Goal: Navigation & Orientation: Find specific page/section

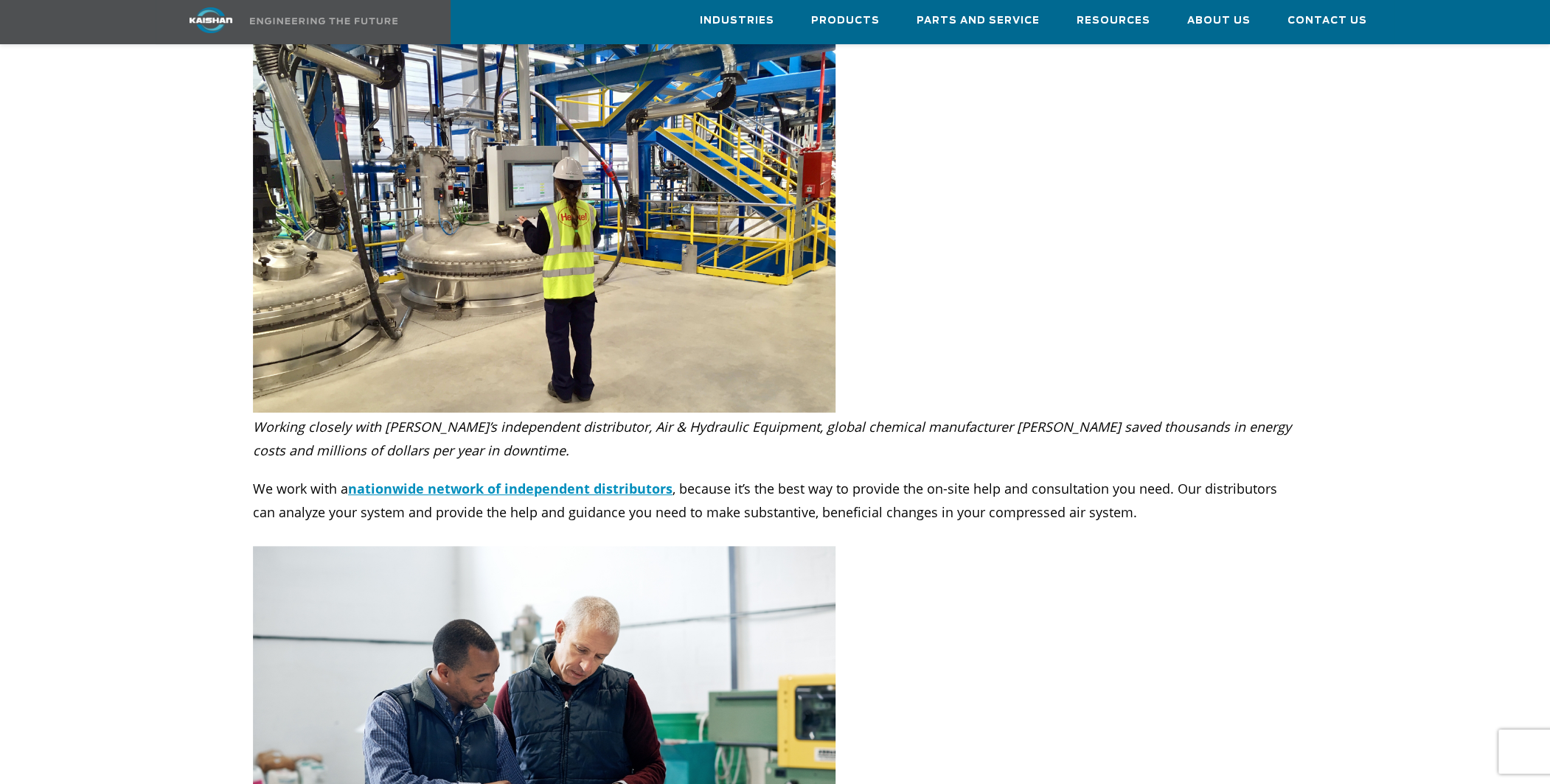
scroll to position [4643, 0]
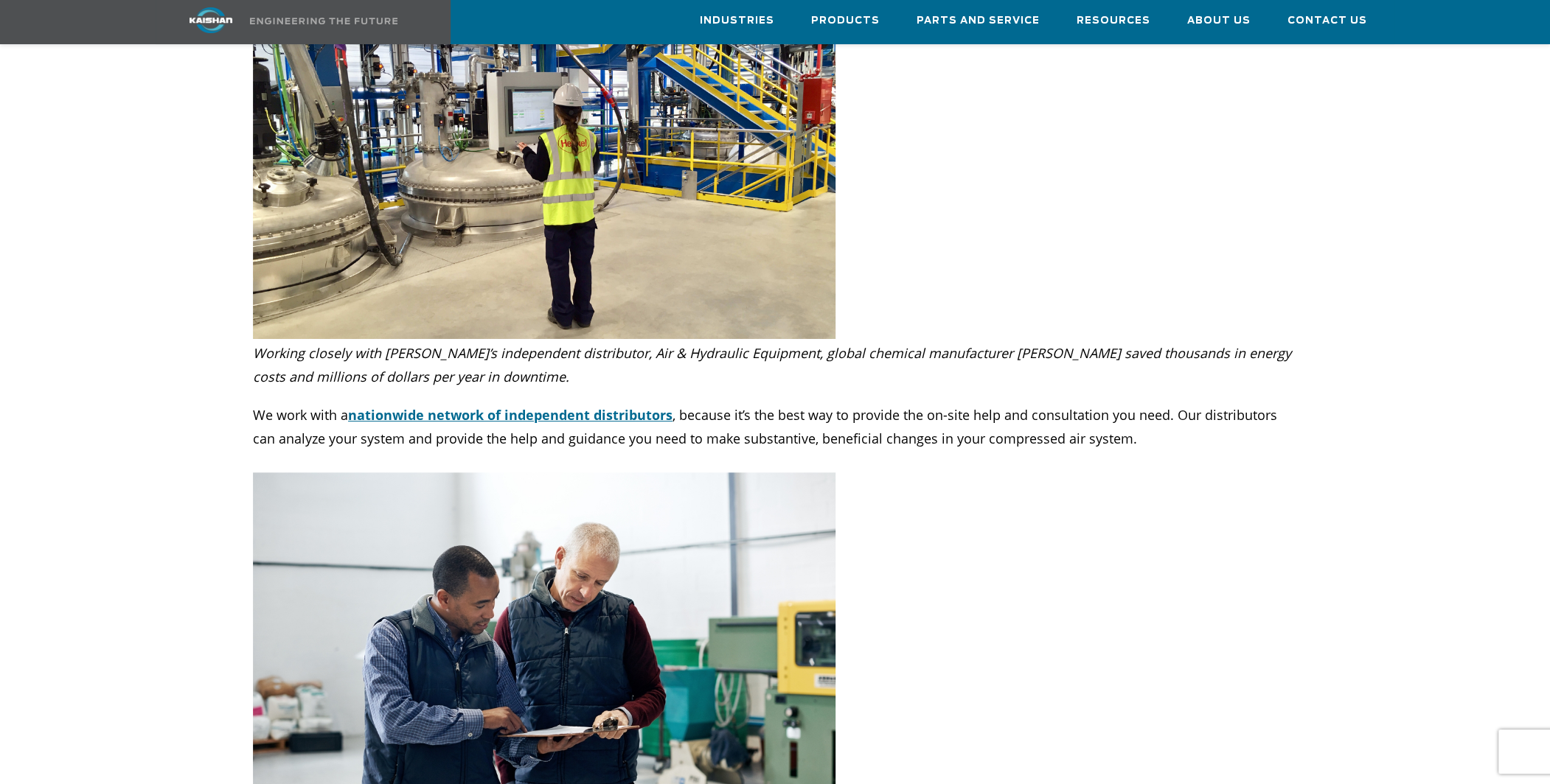
click at [496, 406] on span "nationwide network of independent distributors" at bounding box center [510, 415] width 325 height 18
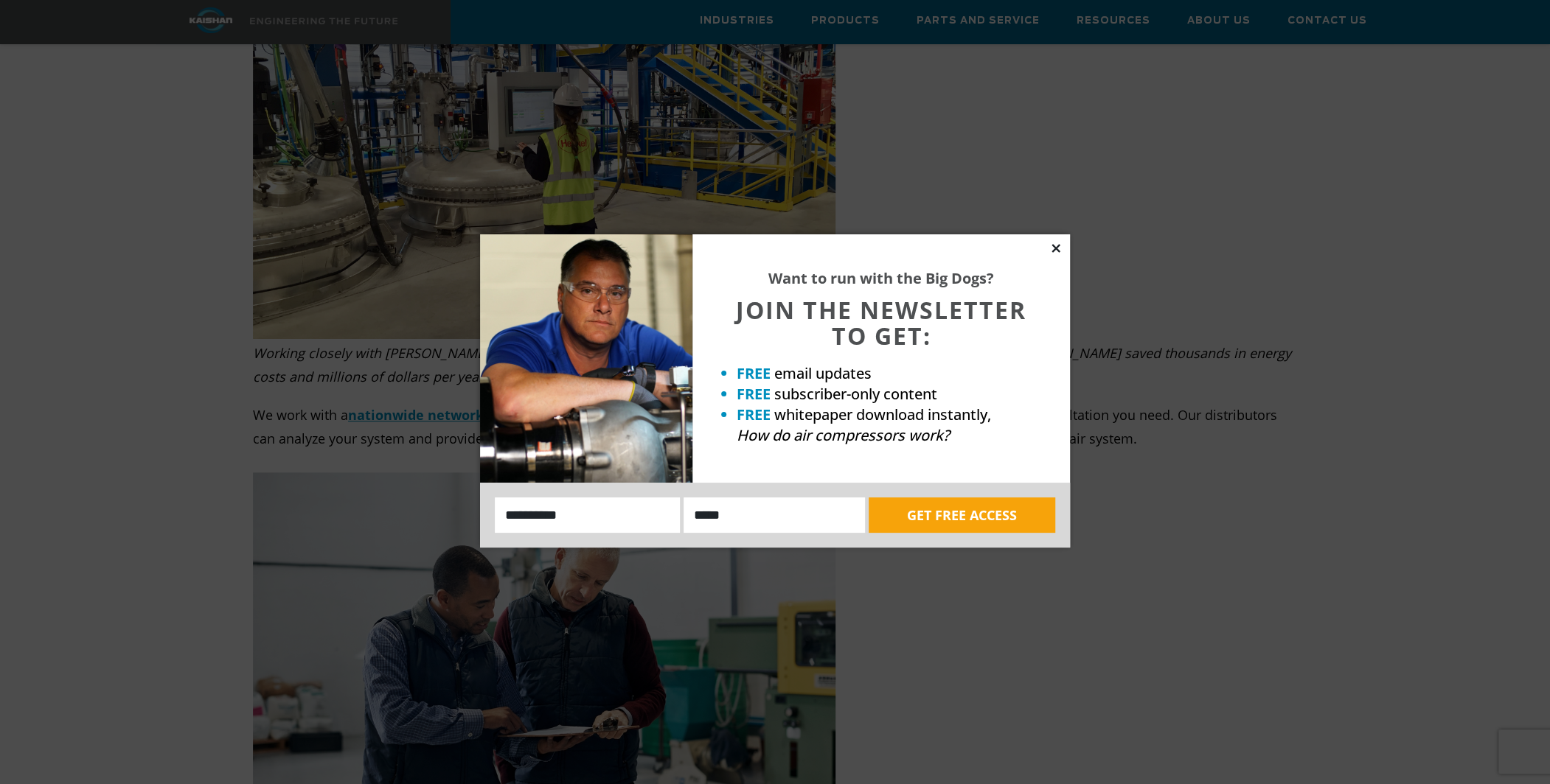
click at [1056, 248] on icon at bounding box center [1056, 248] width 8 height 8
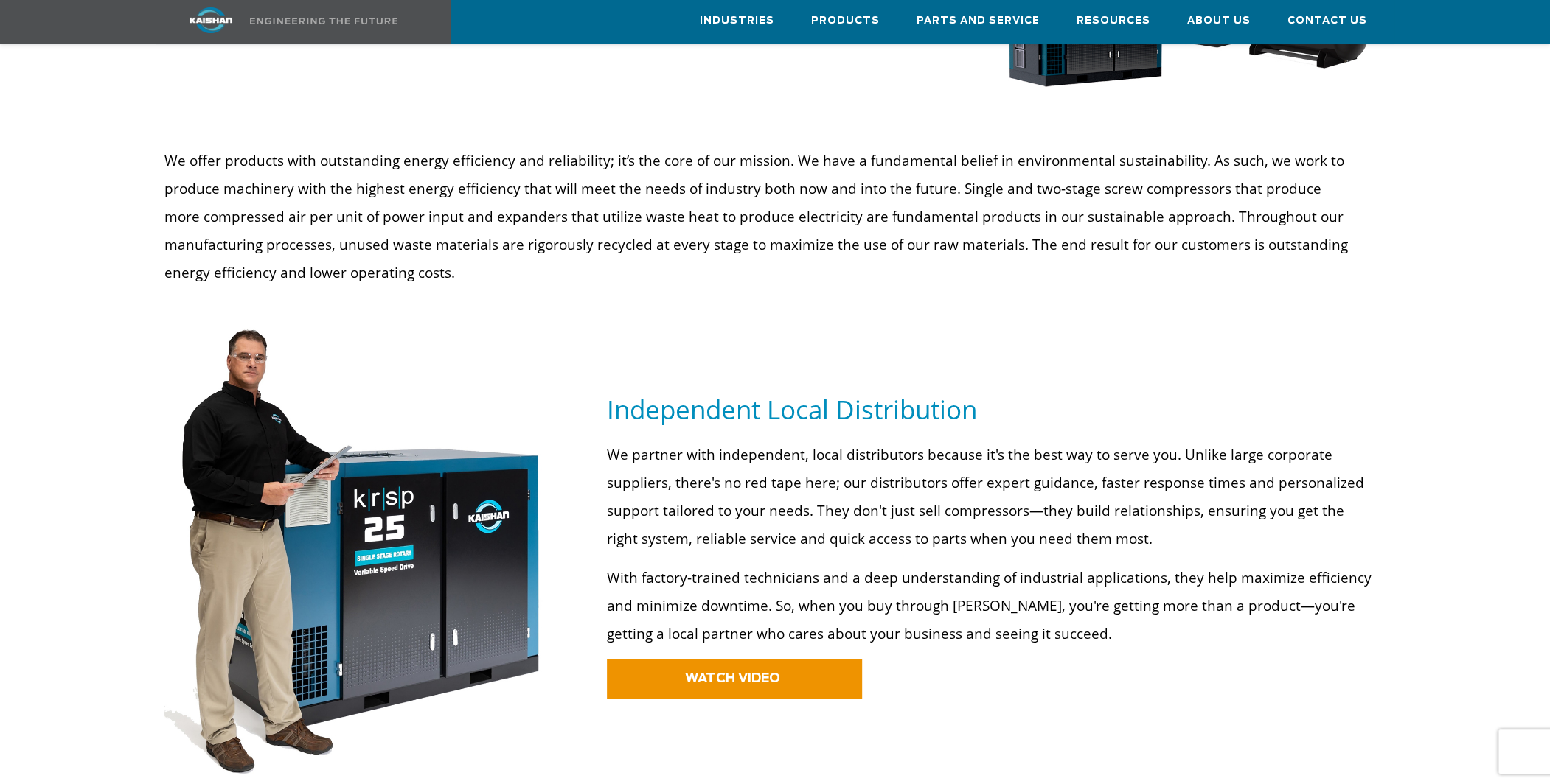
scroll to position [885, 0]
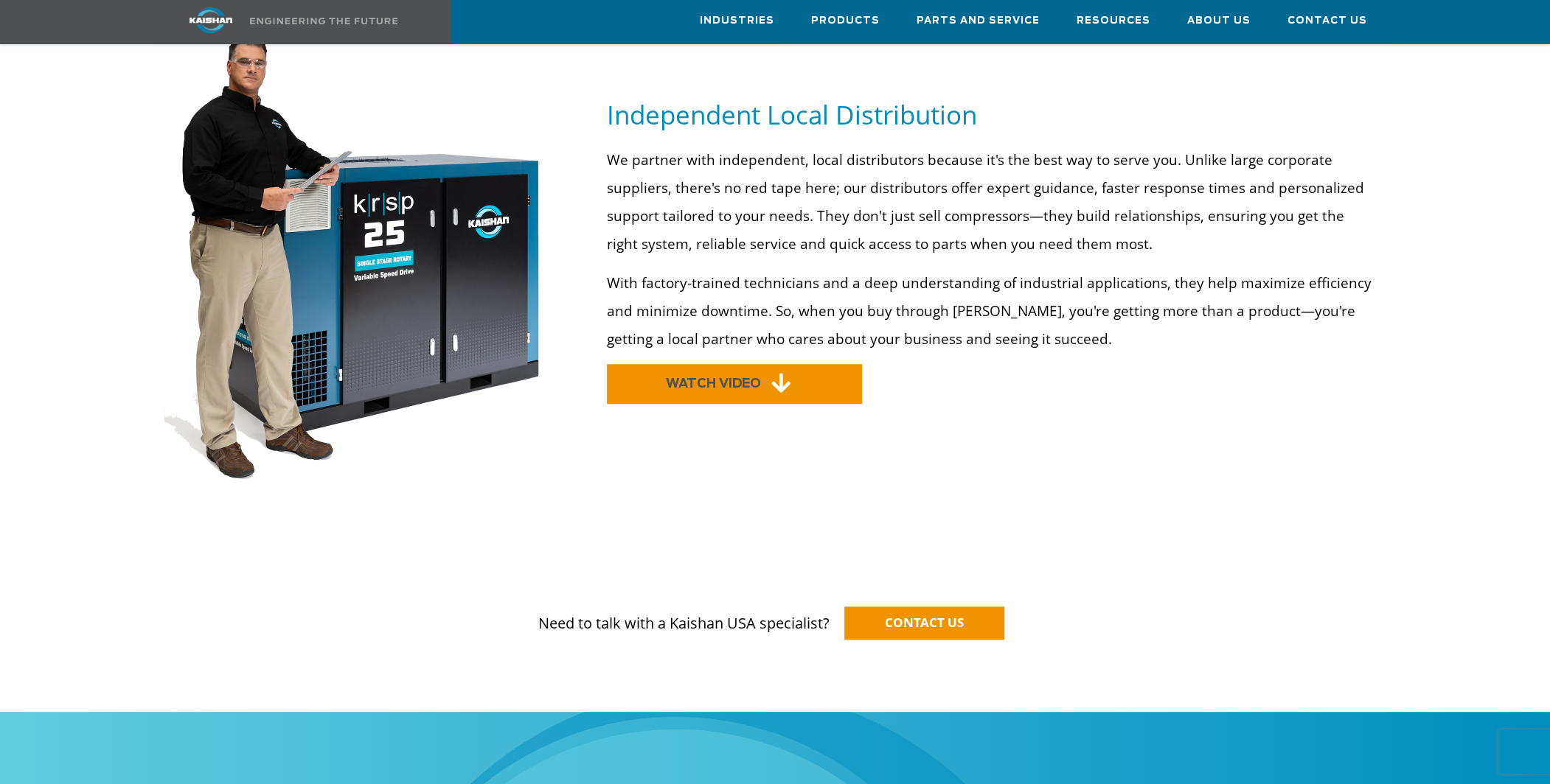
click at [730, 378] on span "WATCH VIDEO" at bounding box center [713, 384] width 95 height 13
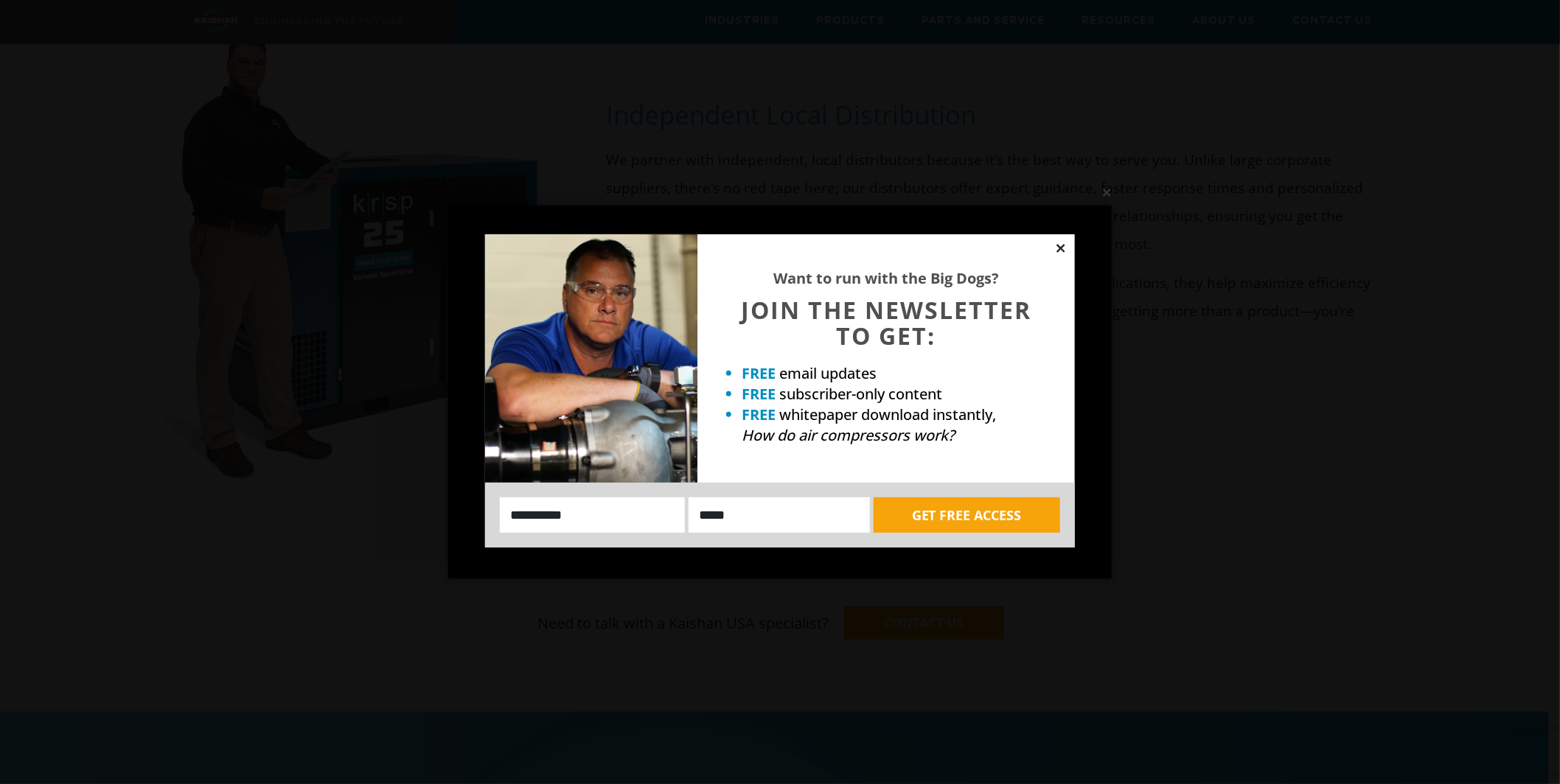
click at [1056, 248] on icon at bounding box center [1061, 248] width 13 height 13
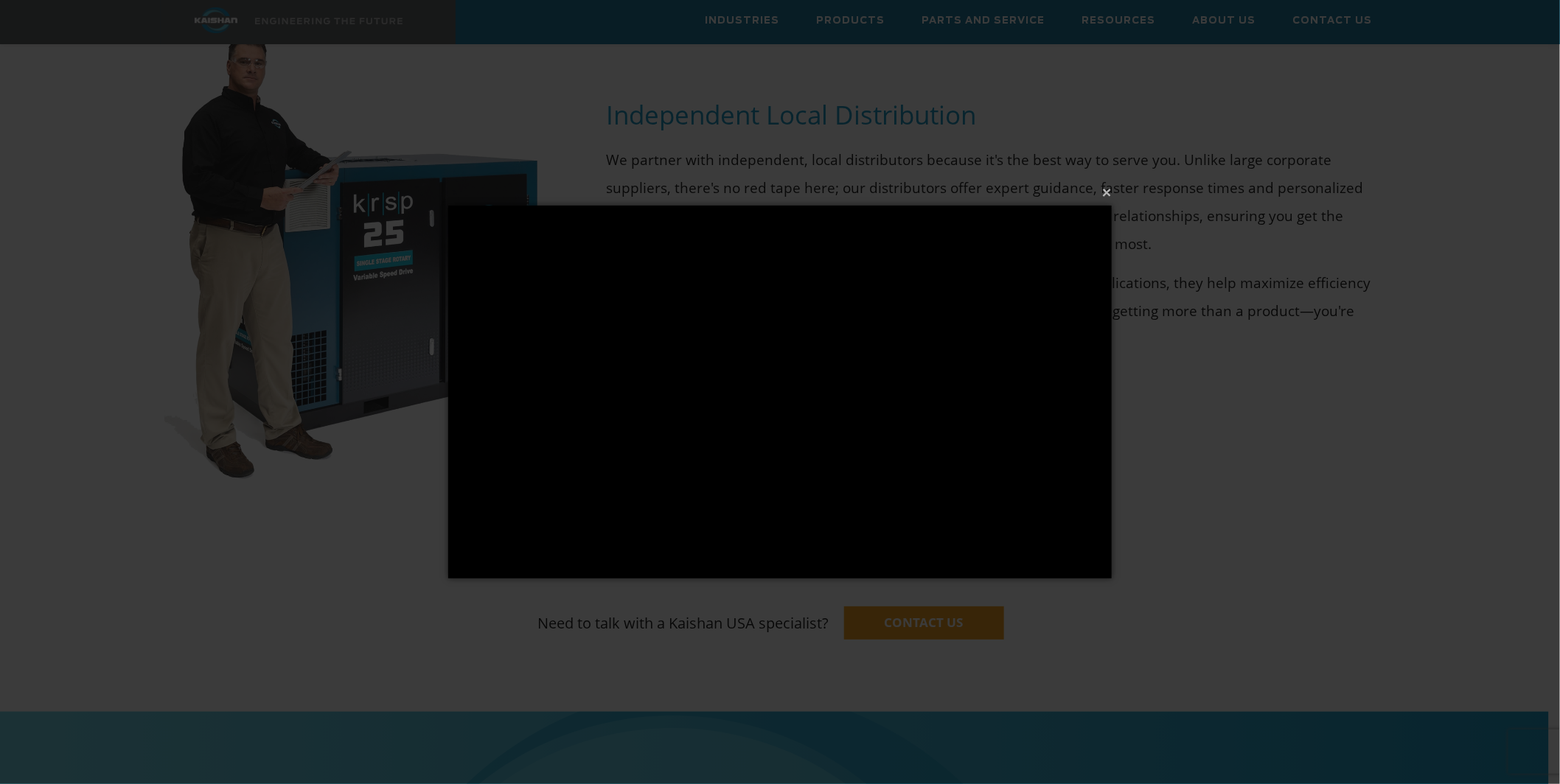
click at [372, 464] on div "× Loading..." at bounding box center [780, 392] width 1560 height 784
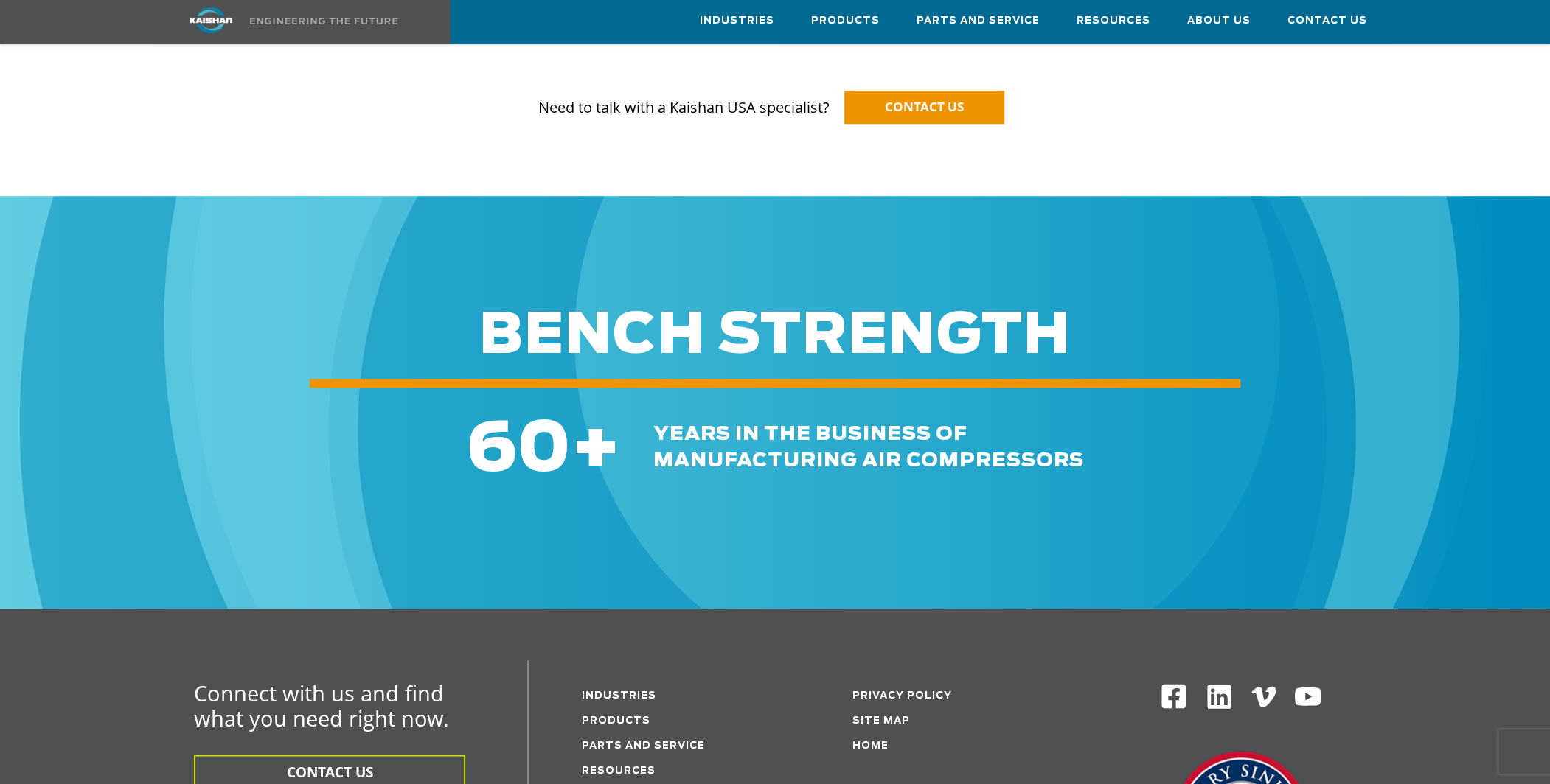
scroll to position [1473, 0]
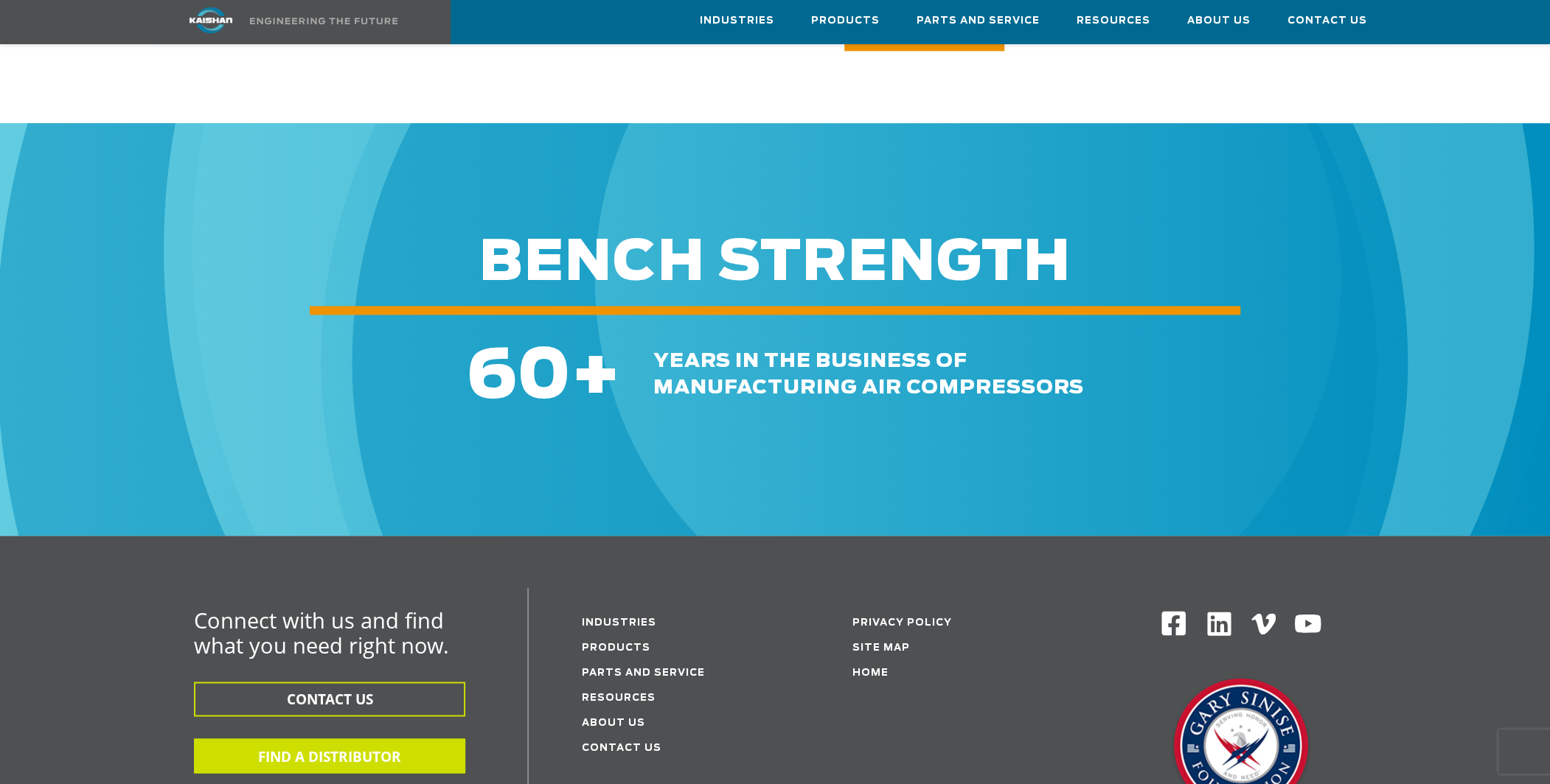
click at [313, 738] on button "FIND A DISTRIBUTOR" at bounding box center [330, 755] width 271 height 35
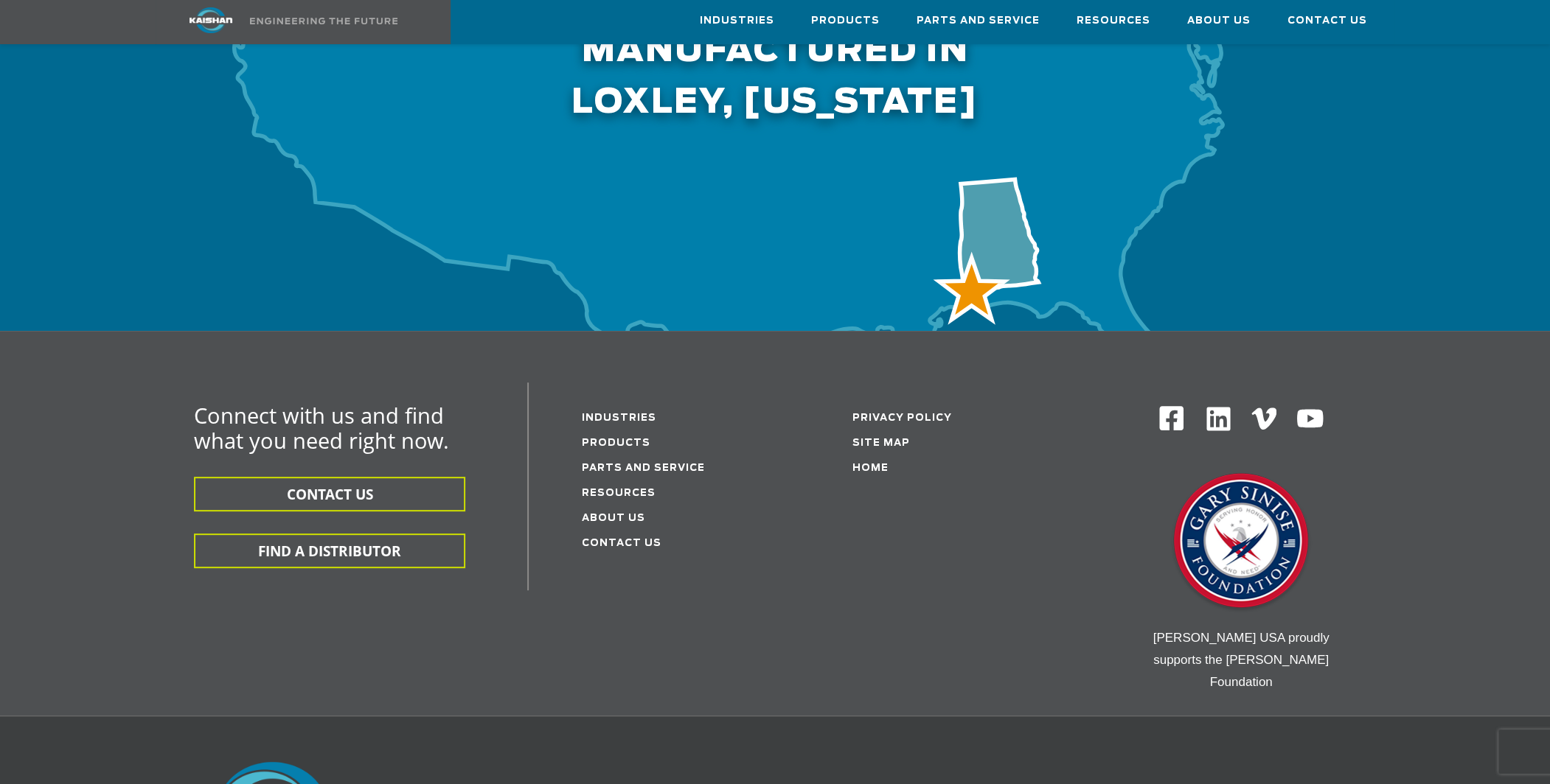
scroll to position [4717, 0]
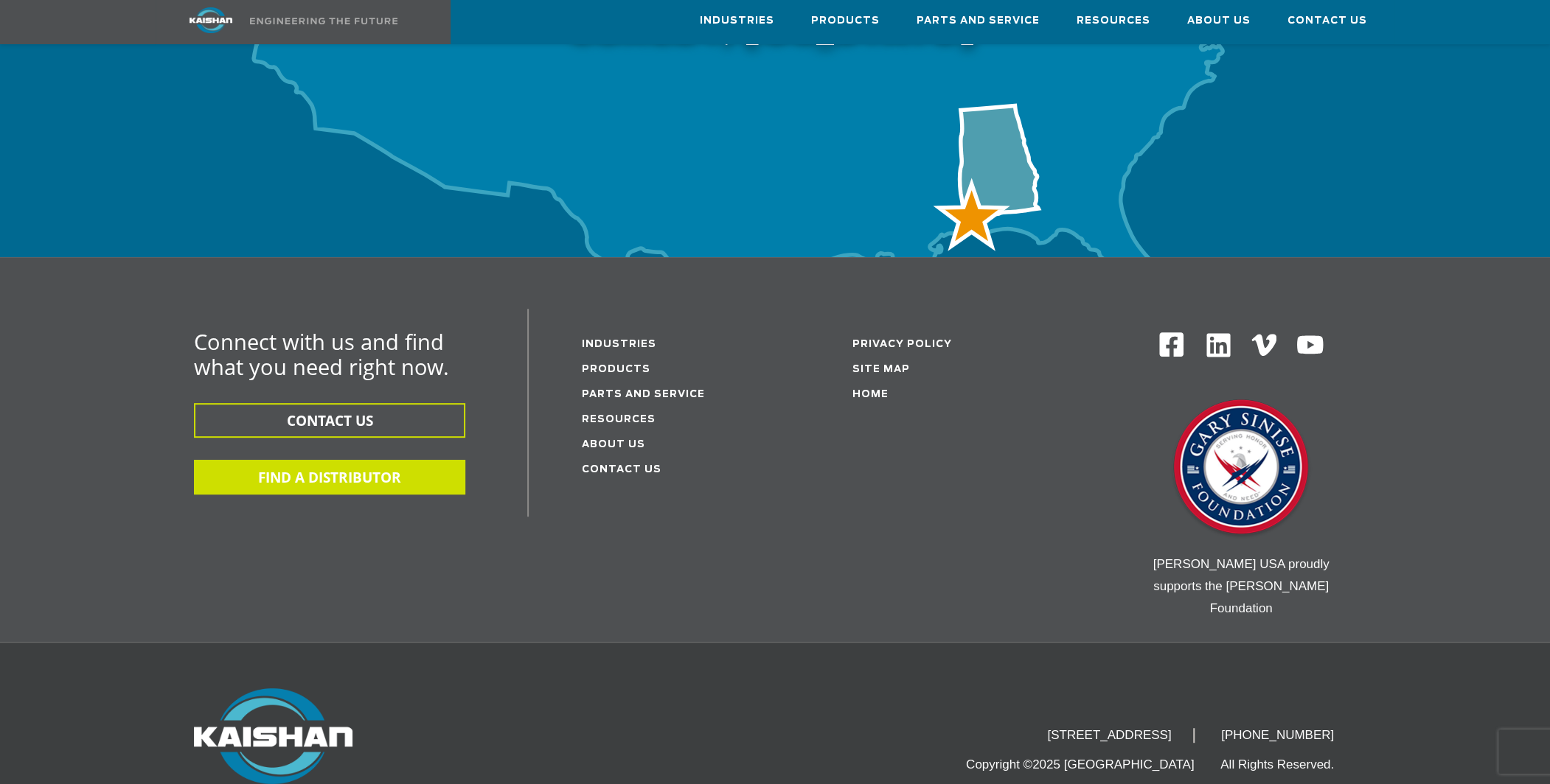
click at [330, 460] on button "FIND A DISTRIBUTOR" at bounding box center [330, 477] width 271 height 35
